Goal: Information Seeking & Learning: Learn about a topic

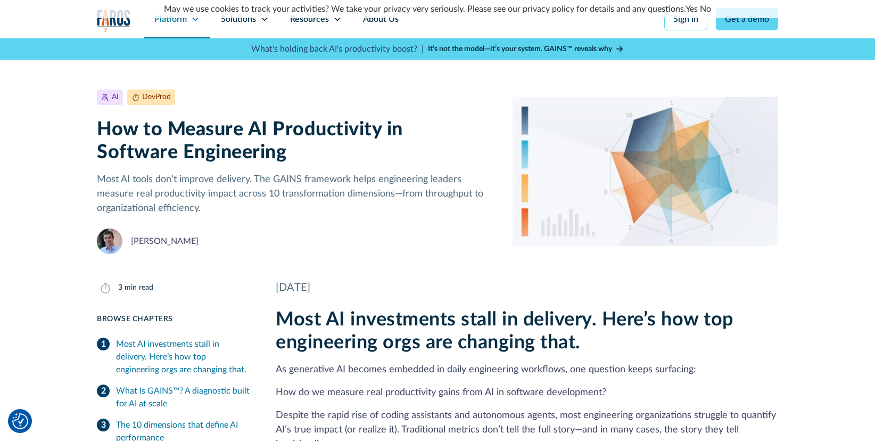
click at [197, 21] on icon at bounding box center [195, 19] width 9 height 9
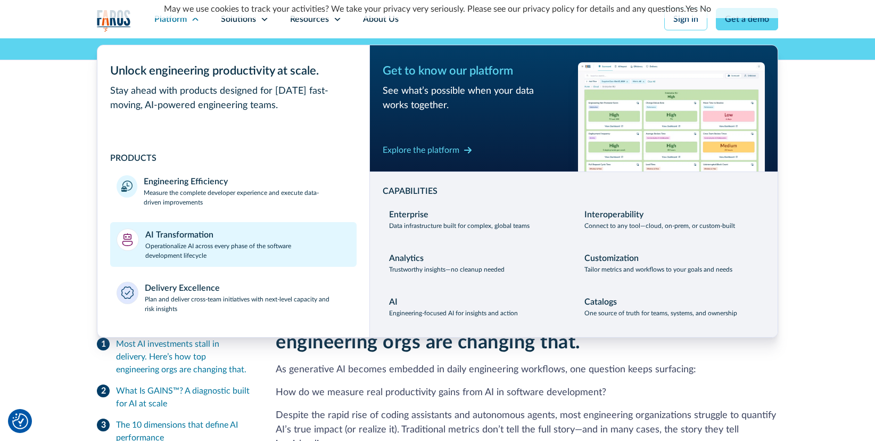
click at [203, 232] on div "AI Transformation" at bounding box center [179, 234] width 68 height 13
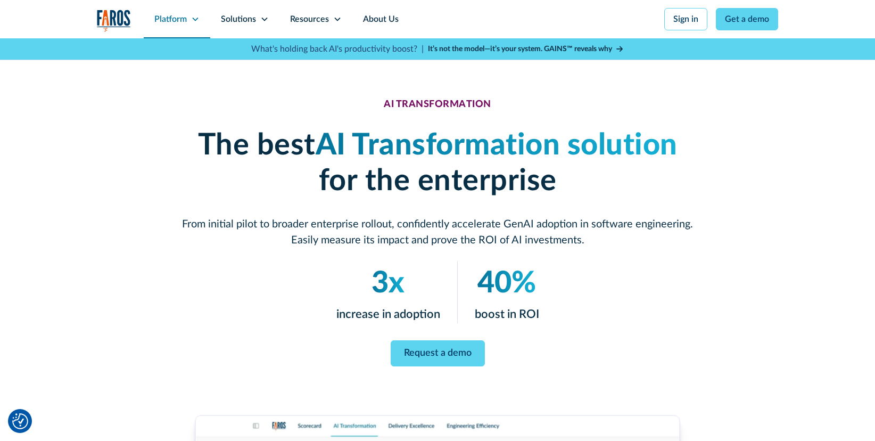
click at [194, 19] on icon at bounding box center [195, 20] width 6 height 4
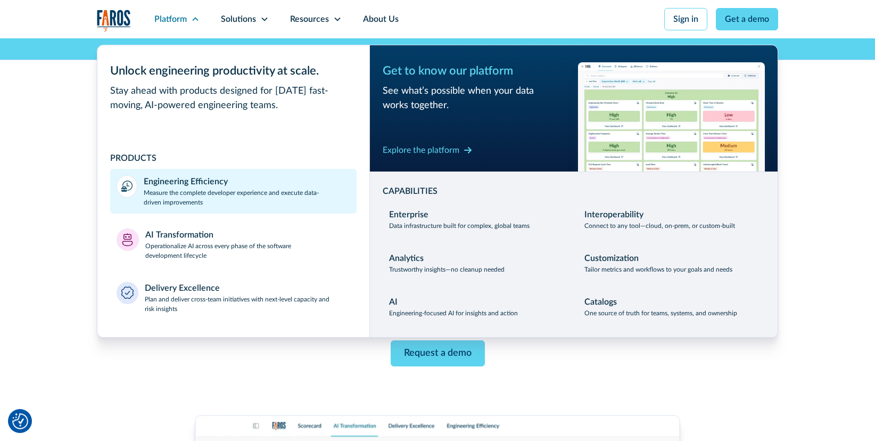
click at [191, 203] on p "Measure the complete developer experience and execute data-driven improvements" at bounding box center [247, 197] width 207 height 19
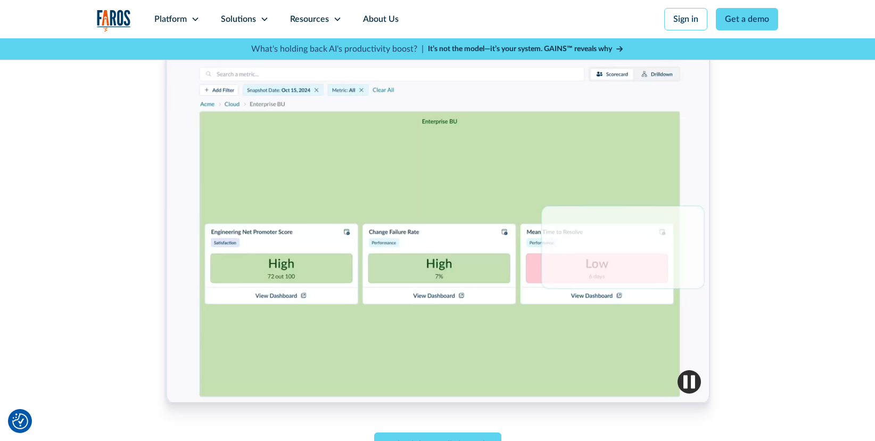
scroll to position [367, 0]
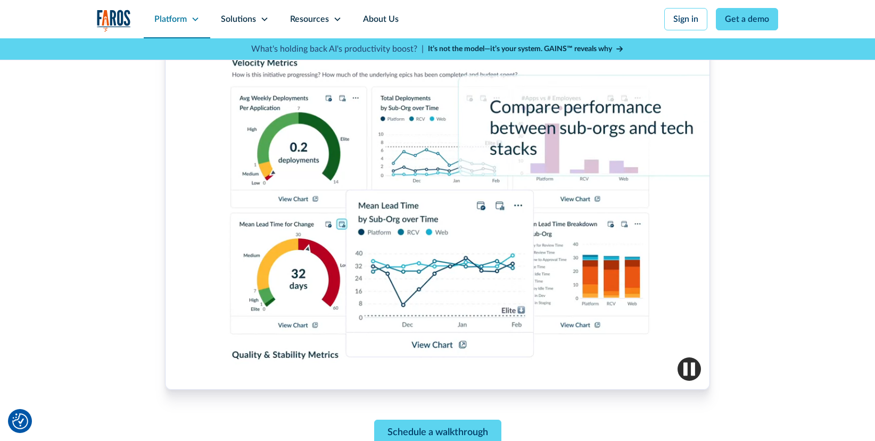
click at [193, 20] on icon at bounding box center [195, 19] width 9 height 9
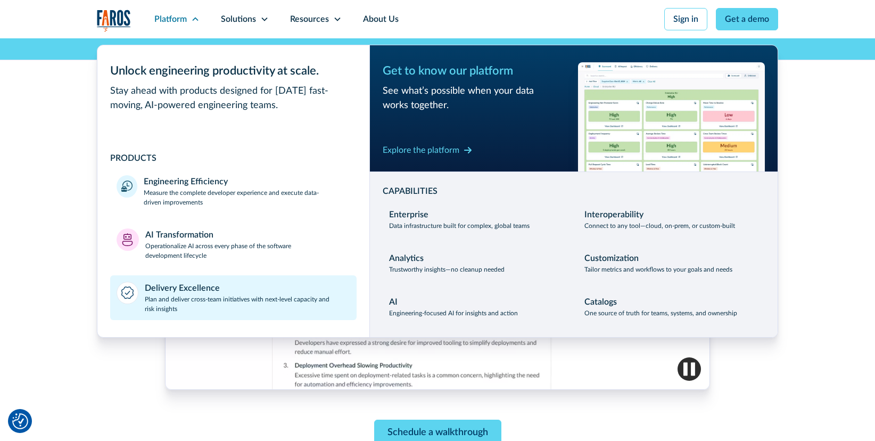
click at [207, 293] on div "Delivery Excellence" at bounding box center [182, 288] width 75 height 13
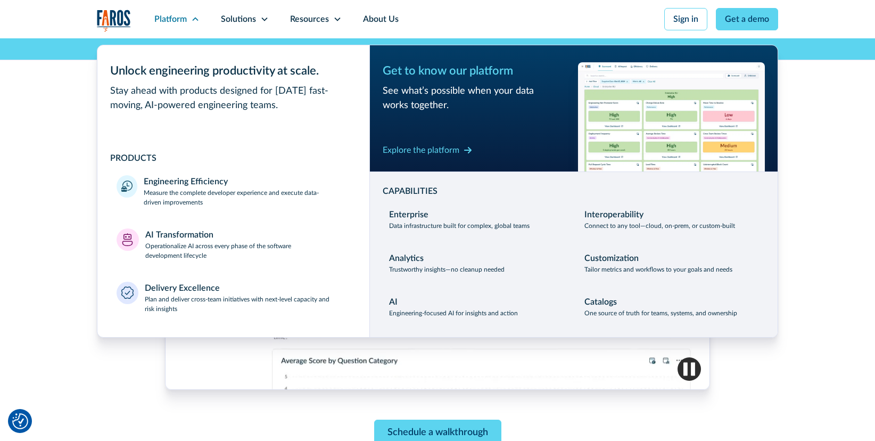
click at [859, 225] on div "ENGINEERING EFFICIENCY Improve velocity, quality, and team health at scale Iden…" at bounding box center [437, 88] width 875 height 834
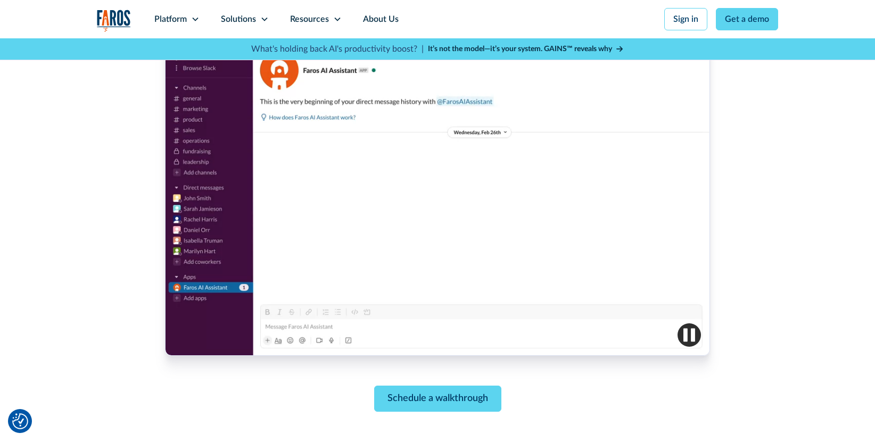
scroll to position [349, 0]
